Goal: Task Accomplishment & Management: Manage account settings

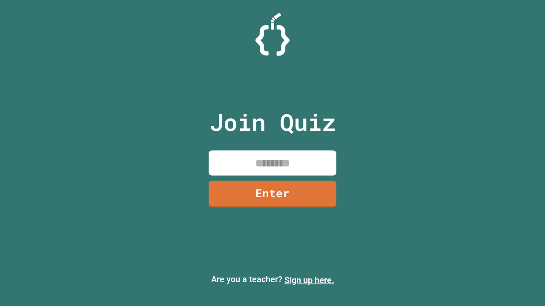
click at [309, 280] on link "Sign up here." at bounding box center [309, 280] width 50 height 10
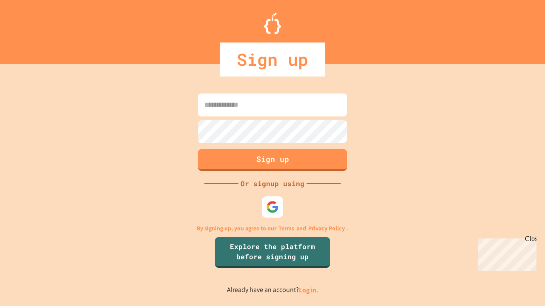
click at [309, 290] on link "Log in." at bounding box center [309, 290] width 20 height 9
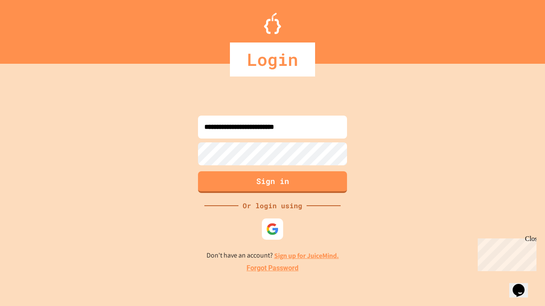
type input "**********"
